Goal: Task Accomplishment & Management: Manage account settings

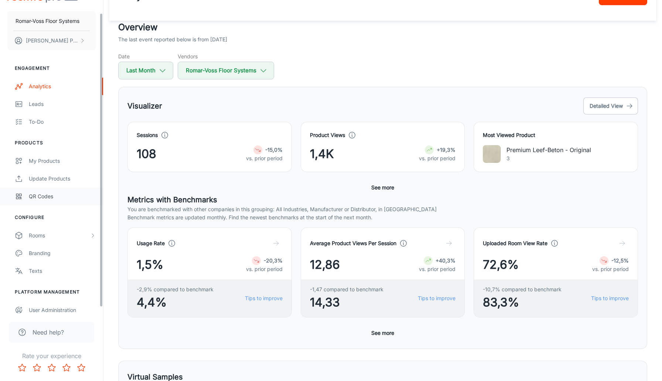
scroll to position [20, 0]
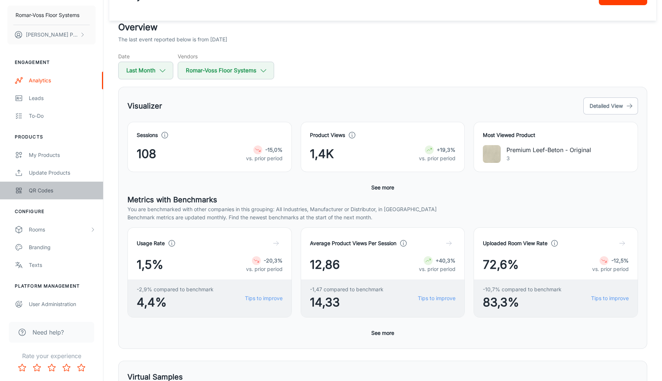
click at [47, 188] on div "QR Codes" at bounding box center [62, 191] width 67 height 8
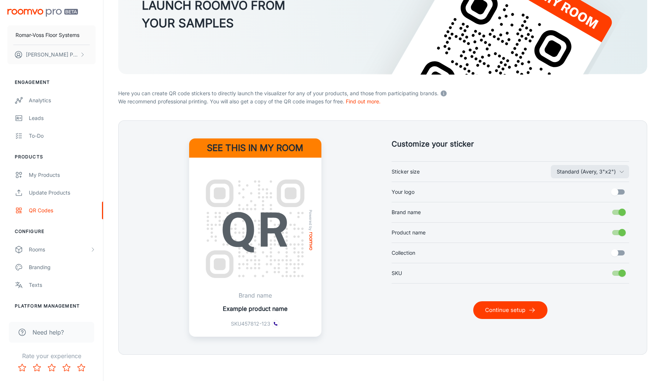
scroll to position [96, 0]
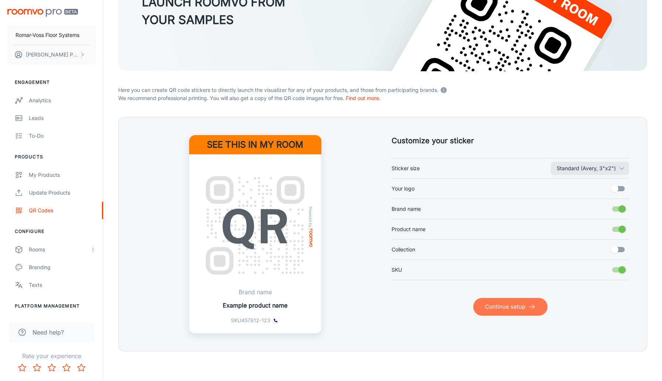
click at [506, 311] on button "Continue setup" at bounding box center [510, 307] width 74 height 18
click at [493, 310] on button "Continue setup" at bounding box center [510, 307] width 74 height 18
click at [48, 116] on div "Leads" at bounding box center [62, 118] width 67 height 8
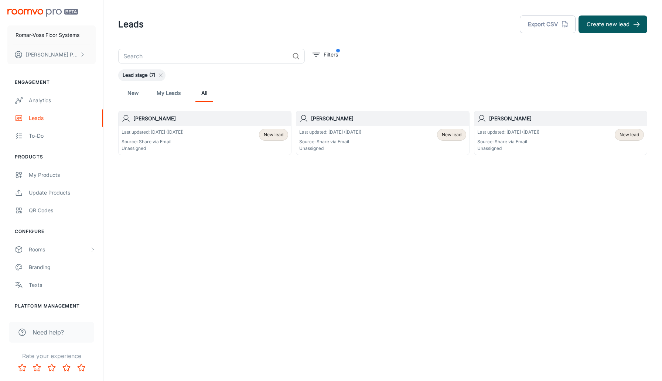
click at [244, 94] on div "New My Leads All" at bounding box center [382, 93] width 517 height 18
click at [33, 133] on div "To-do" at bounding box center [62, 136] width 67 height 8
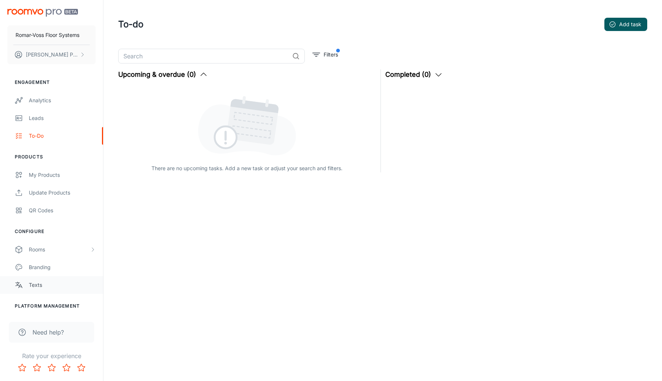
click at [53, 276] on link "Texts" at bounding box center [51, 285] width 103 height 18
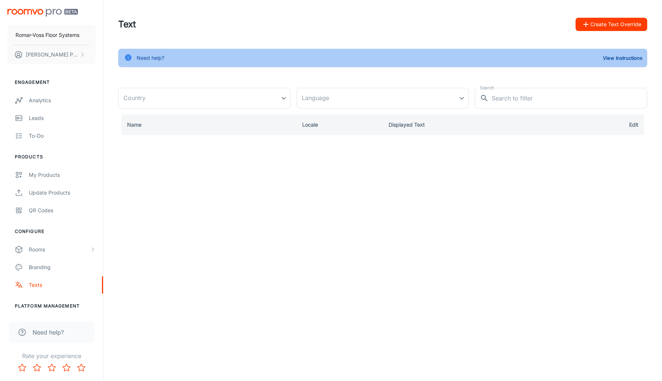
type input "[GEOGRAPHIC_DATA]"
type input "en-nl"
